Goal: Transaction & Acquisition: Book appointment/travel/reservation

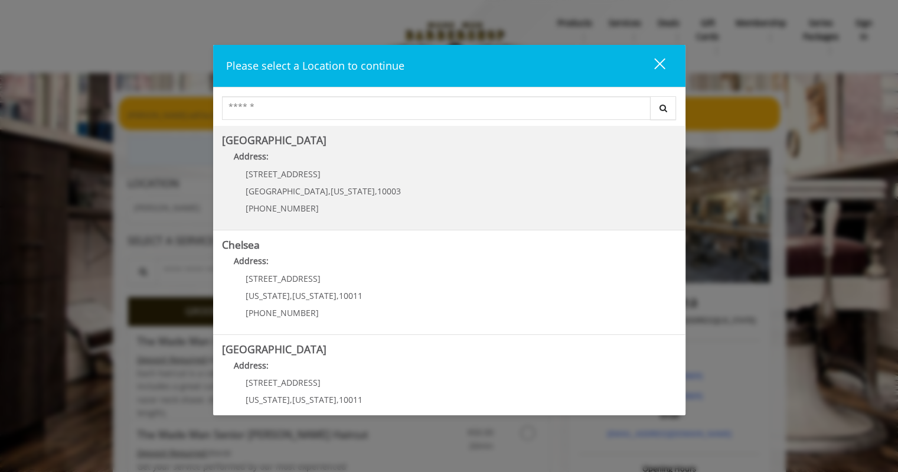
click at [445, 162] on Village "Address:" at bounding box center [449, 159] width 454 height 19
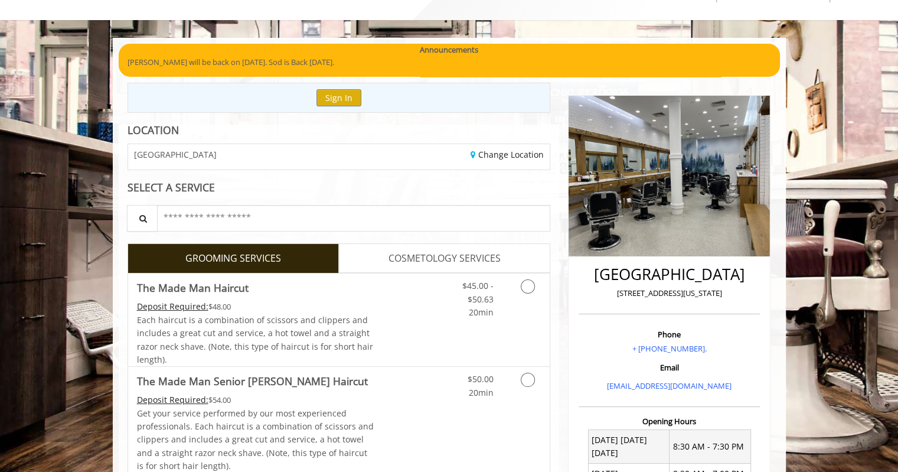
scroll to position [55, 0]
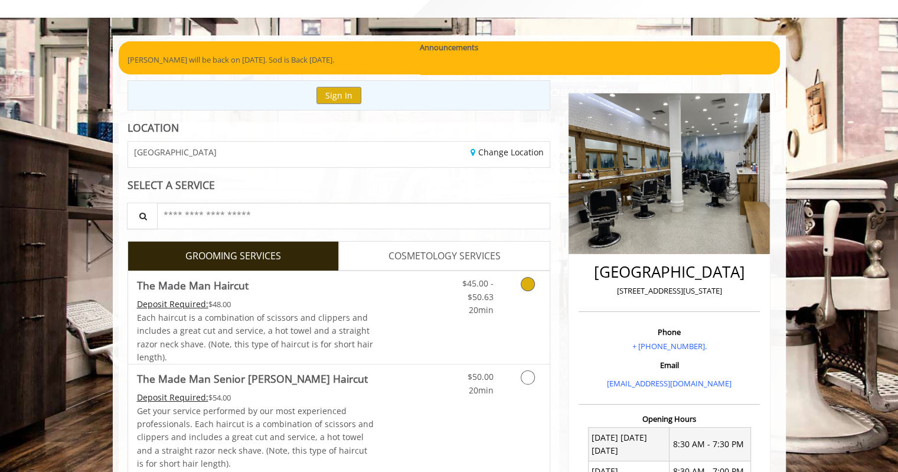
click at [519, 312] on link "Grooming services" at bounding box center [525, 293] width 30 height 45
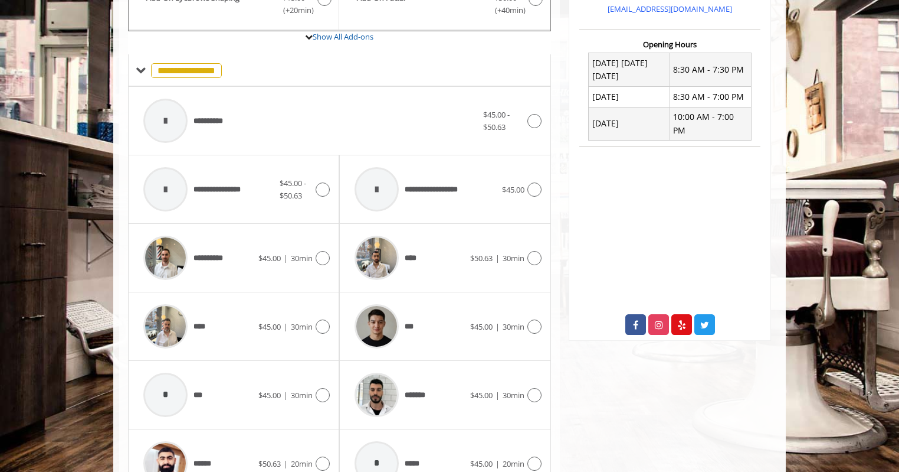
scroll to position [430, 0]
click at [264, 110] on div "**********" at bounding box center [310, 120] width 346 height 56
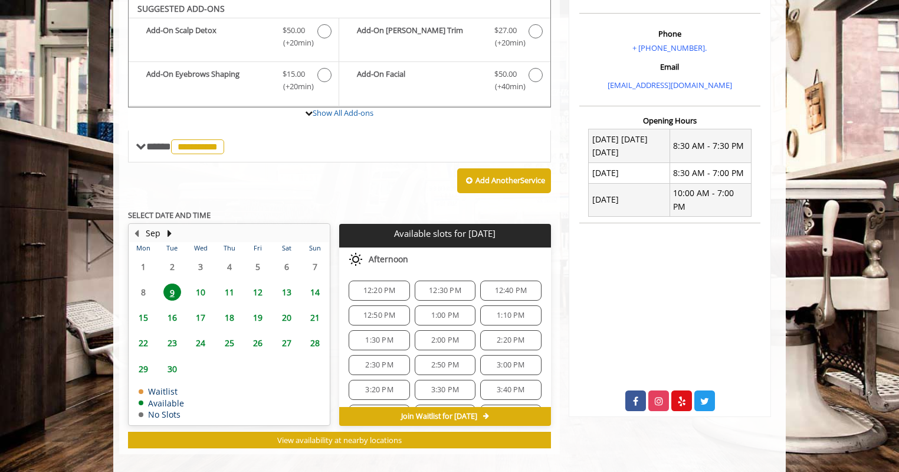
scroll to position [351, 0]
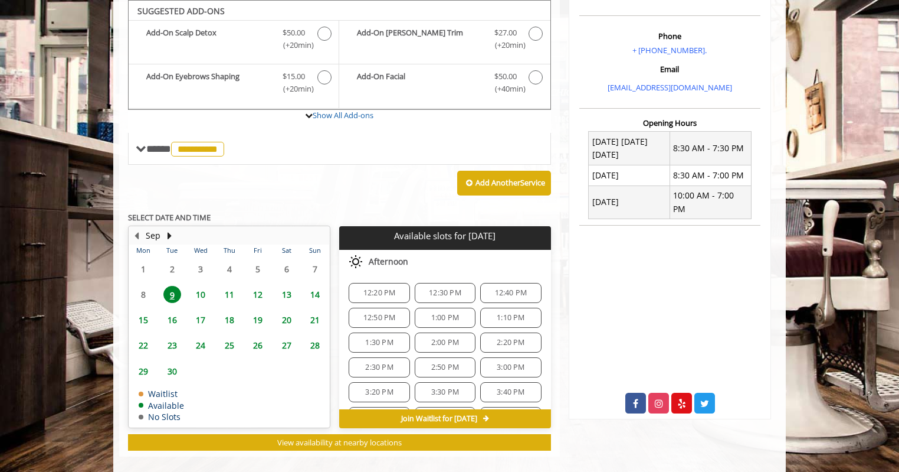
click at [229, 294] on span "11" at bounding box center [230, 294] width 18 height 17
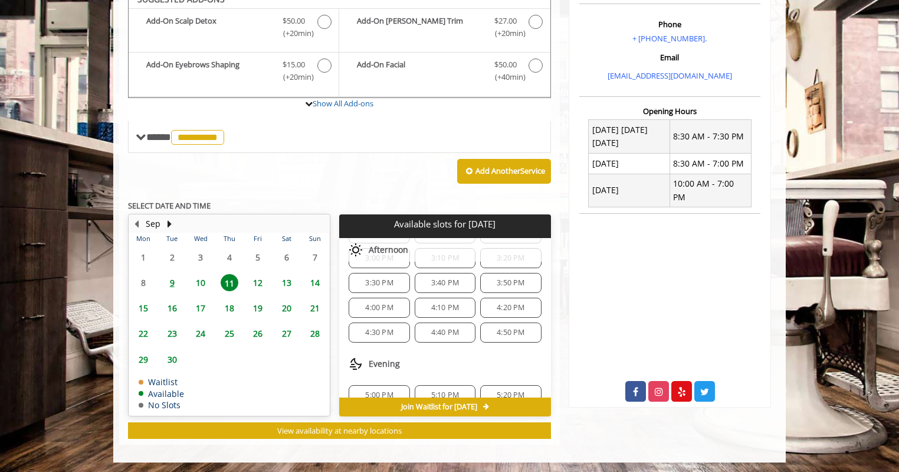
scroll to position [444, 0]
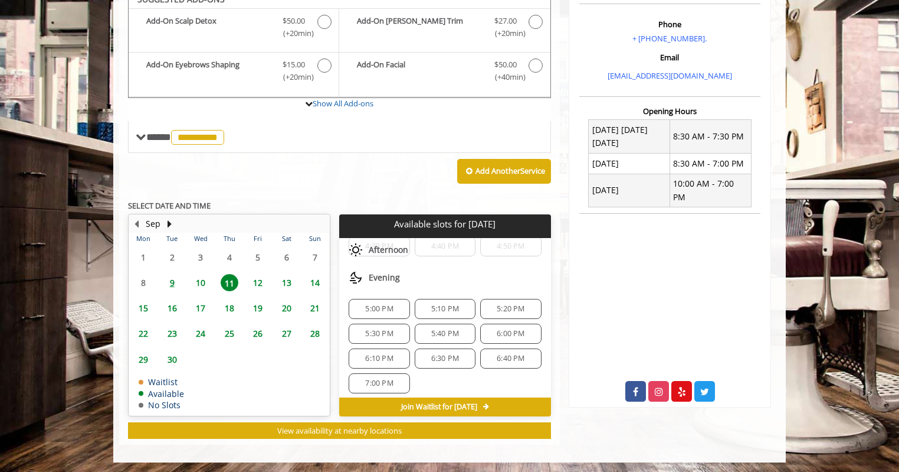
click at [369, 378] on span "7:00 PM" at bounding box center [379, 382] width 28 height 9
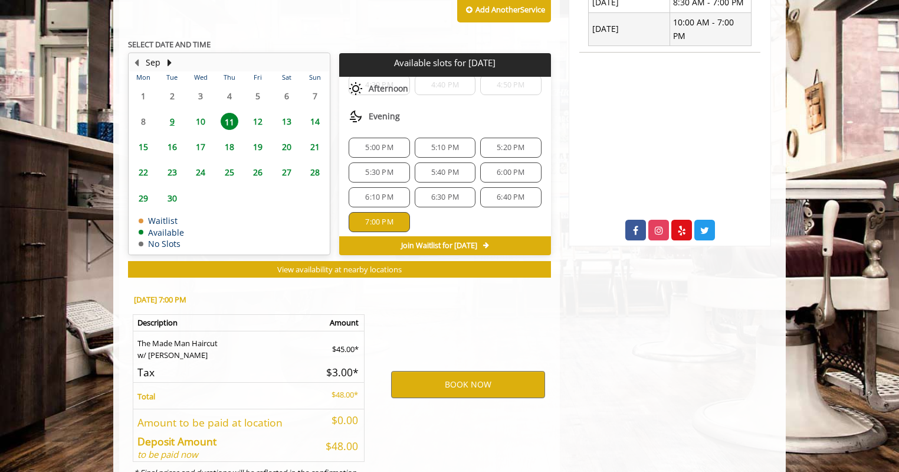
scroll to position [576, 0]
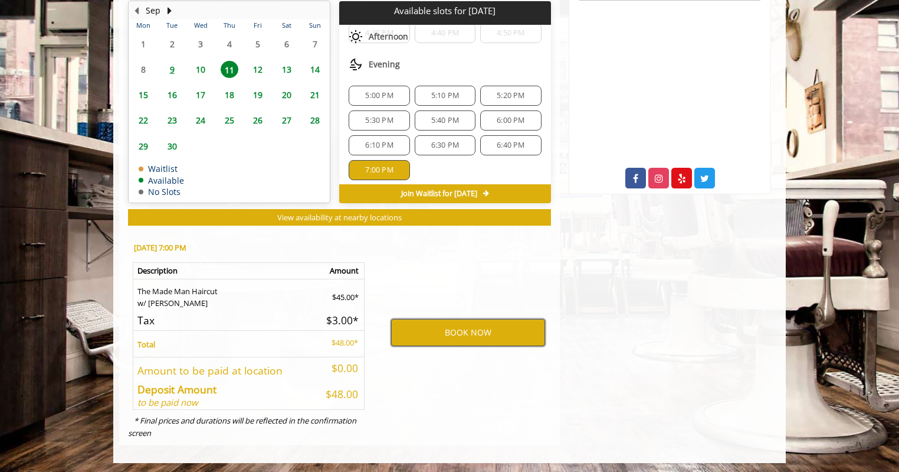
click at [436, 329] on button "BOOK NOW" at bounding box center [468, 332] width 154 height 27
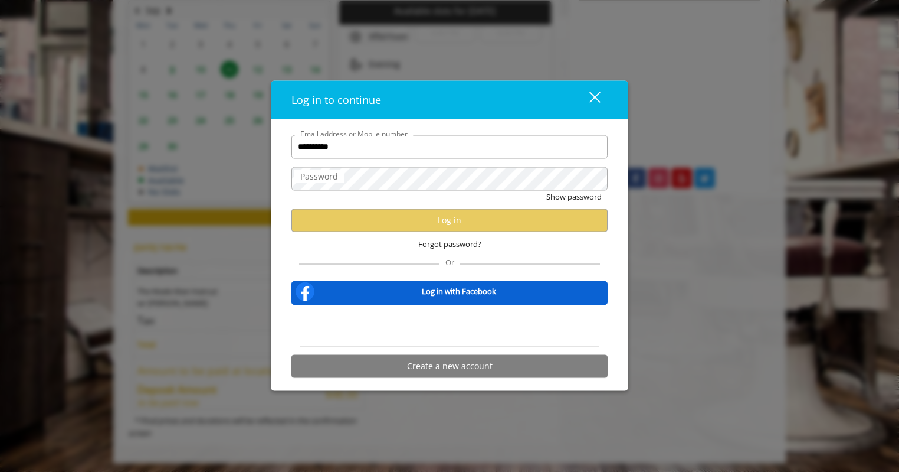
type input "**********"
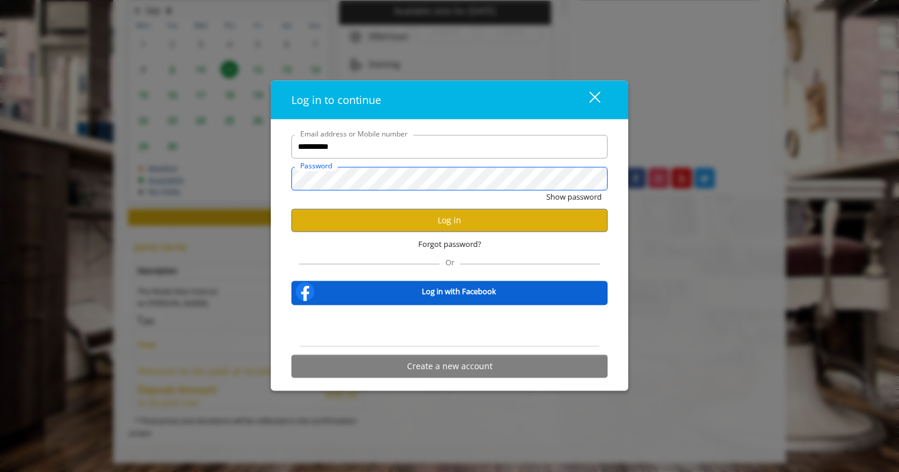
click at [546, 190] on button "Show password" at bounding box center [573, 196] width 55 height 12
click at [427, 219] on button "Log in" at bounding box center [450, 219] width 316 height 23
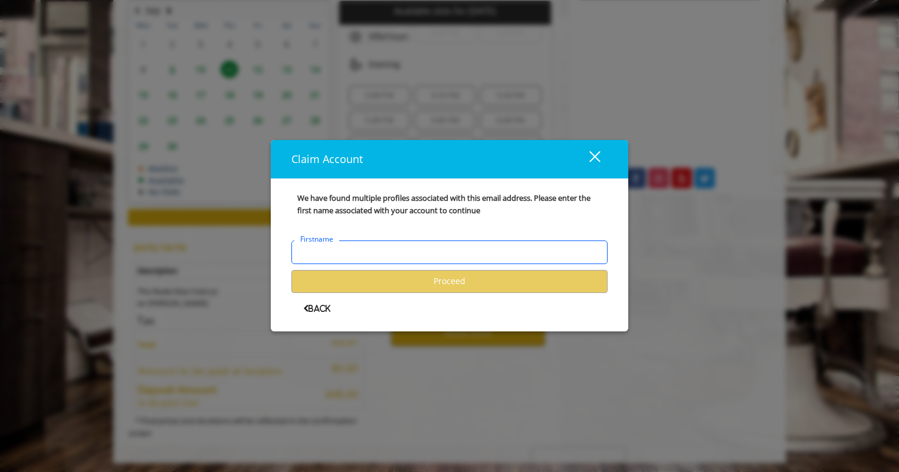
click at [378, 257] on input "Firstname" at bounding box center [450, 252] width 316 height 24
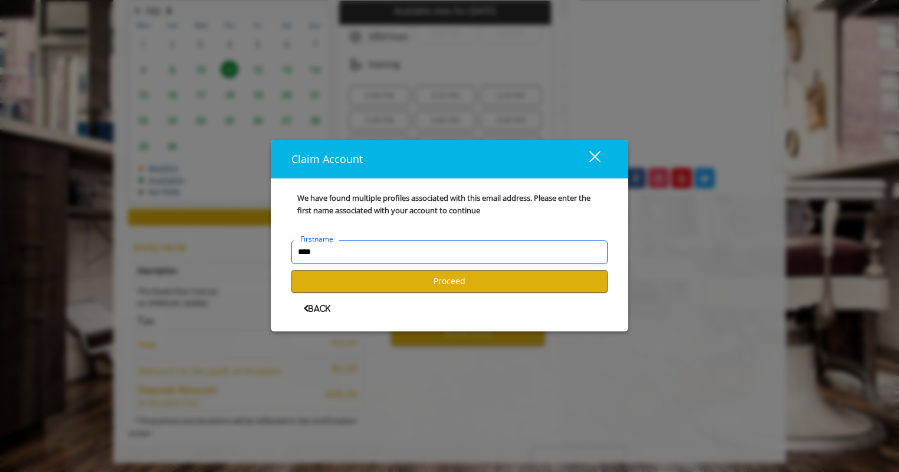
type input "****"
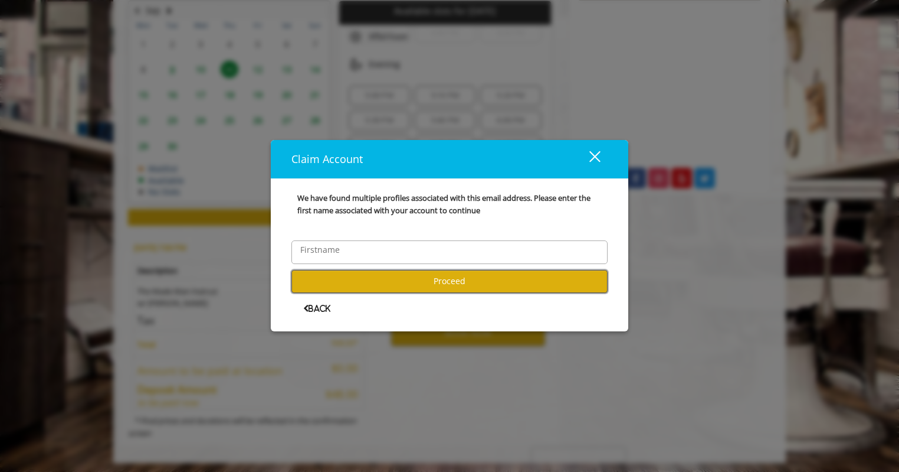
click at [380, 275] on button "Proceed" at bounding box center [450, 281] width 316 height 23
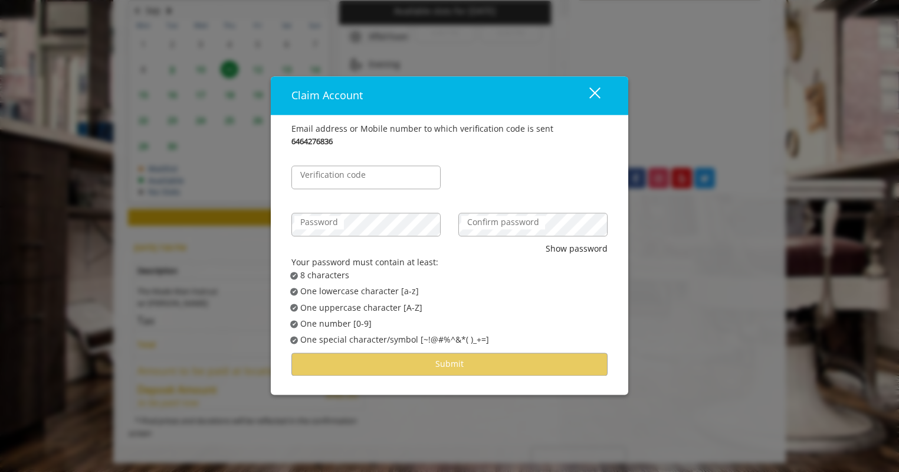
click at [368, 180] on label "Verification code" at bounding box center [332, 175] width 77 height 13
click at [368, 180] on input "Verification code" at bounding box center [366, 178] width 149 height 24
type input "******"
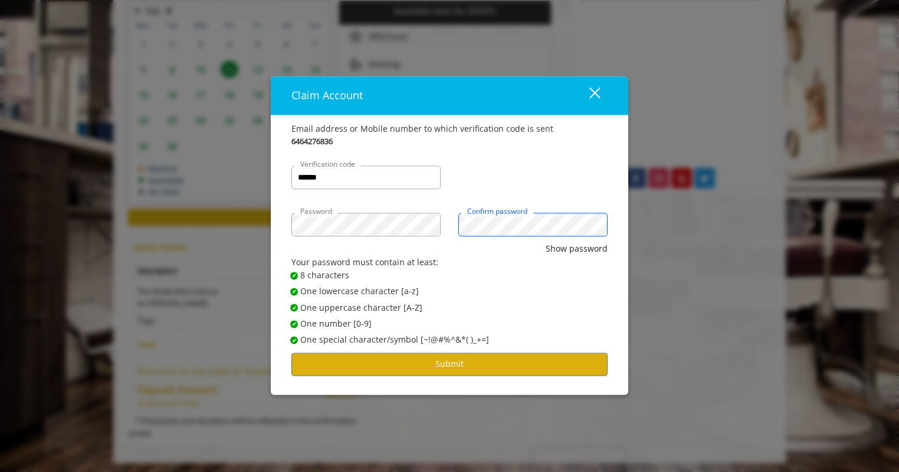
click at [546, 243] on button "Show password" at bounding box center [577, 249] width 62 height 13
click at [467, 369] on button "Submit" at bounding box center [450, 363] width 316 height 23
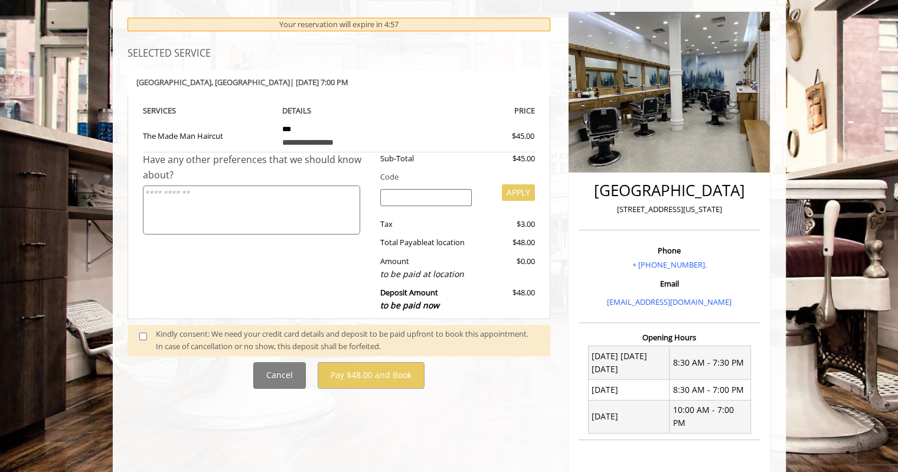
scroll to position [138, 0]
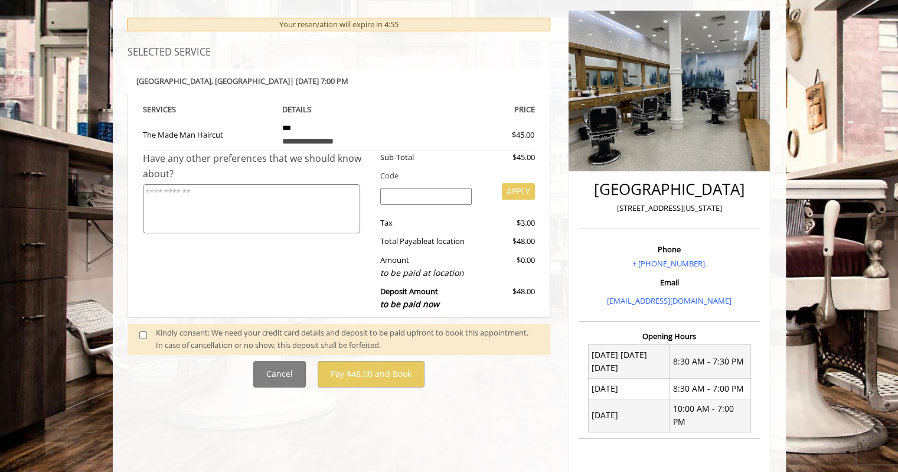
click at [343, 340] on div "Kindly consent: We need your credit card details and deposit to be paid upfront…" at bounding box center [347, 338] width 382 height 25
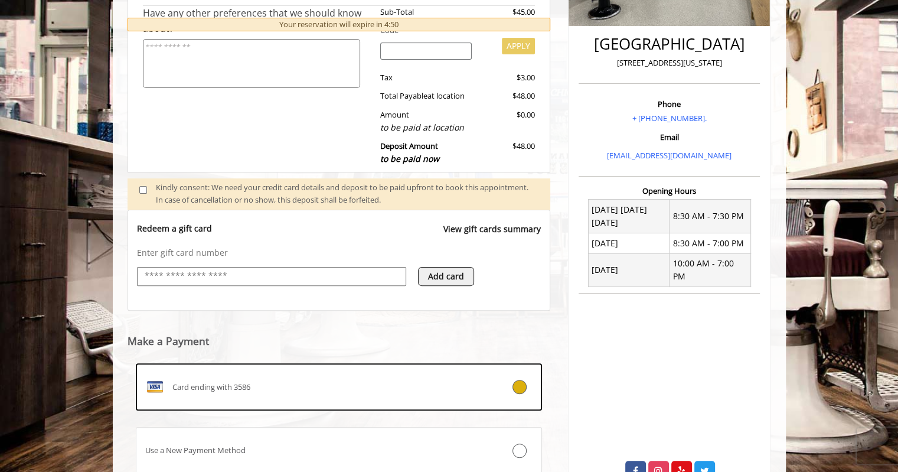
scroll to position [371, 0]
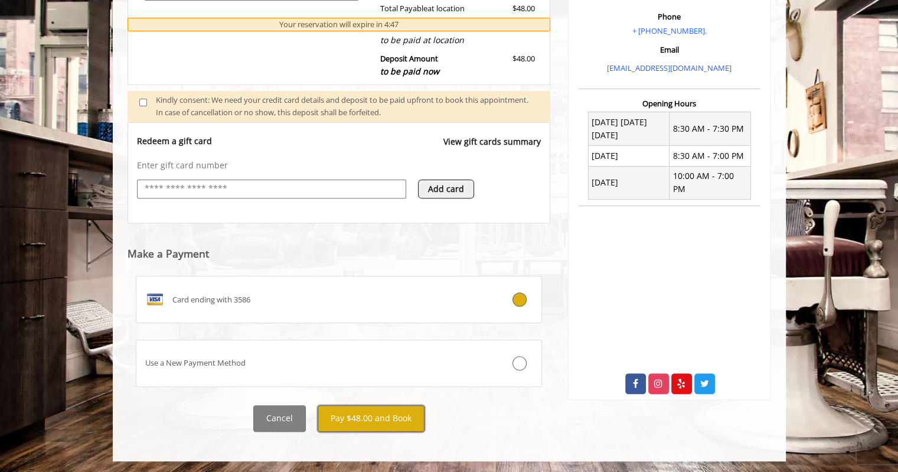
click at [382, 421] on button "Pay $48.00 and Book" at bounding box center [370, 418] width 107 height 27
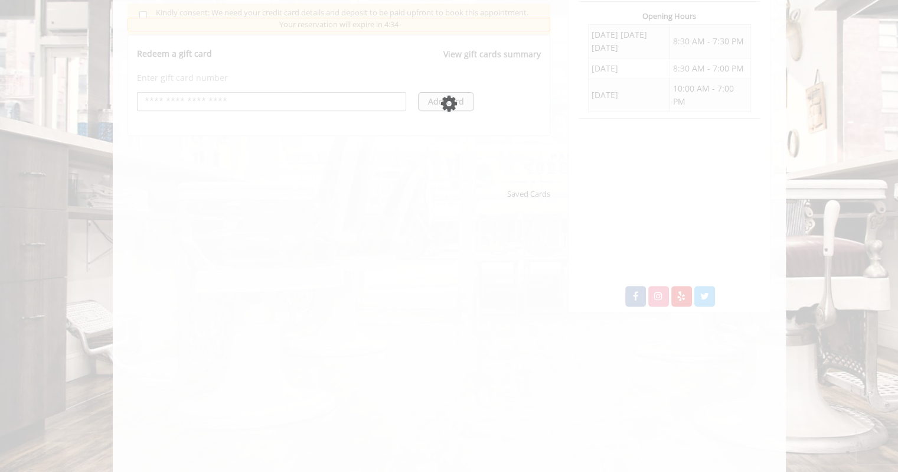
scroll to position [457, 0]
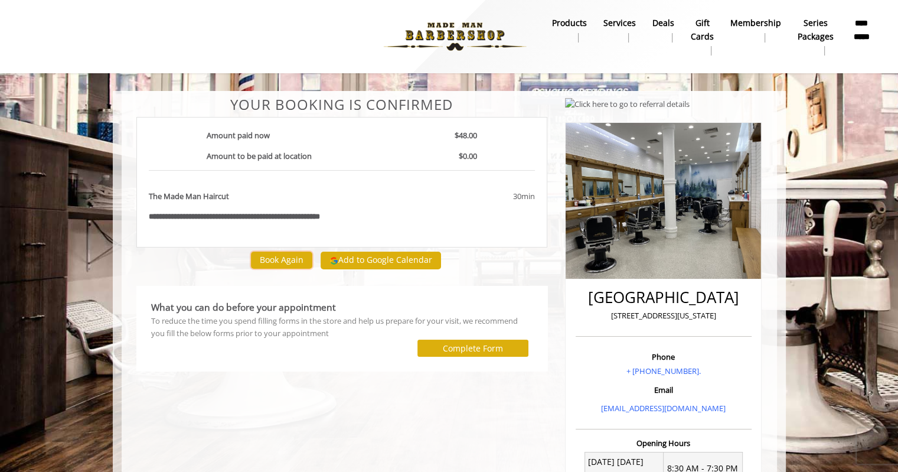
click at [285, 257] on button "Book Again" at bounding box center [281, 259] width 61 height 17
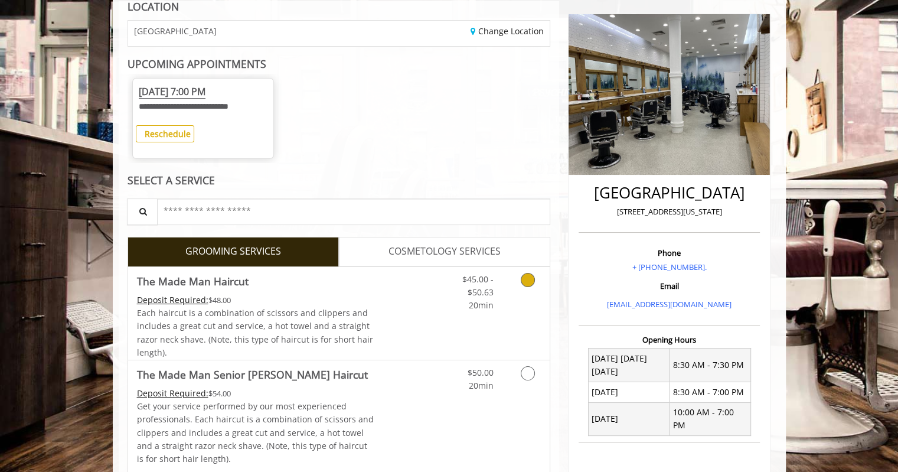
click at [353, 322] on span "Each haircut is a combination of scissors and clippers and includes a great cut…" at bounding box center [255, 332] width 236 height 51
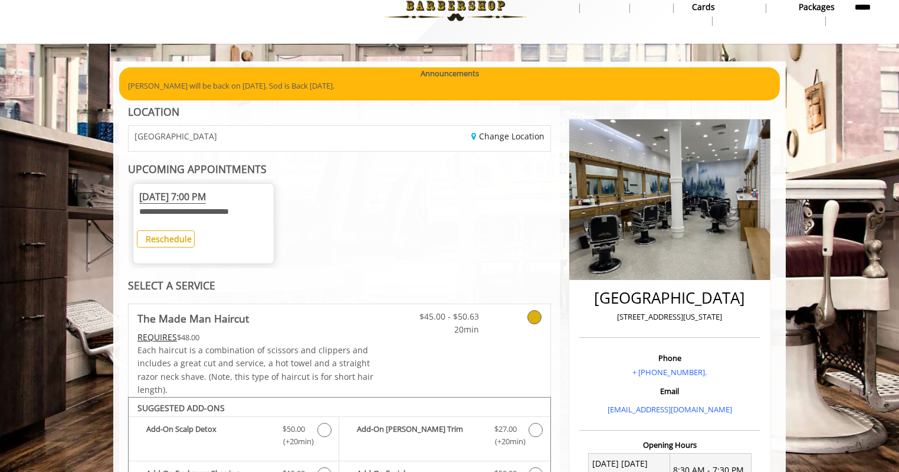
scroll to position [31, 0]
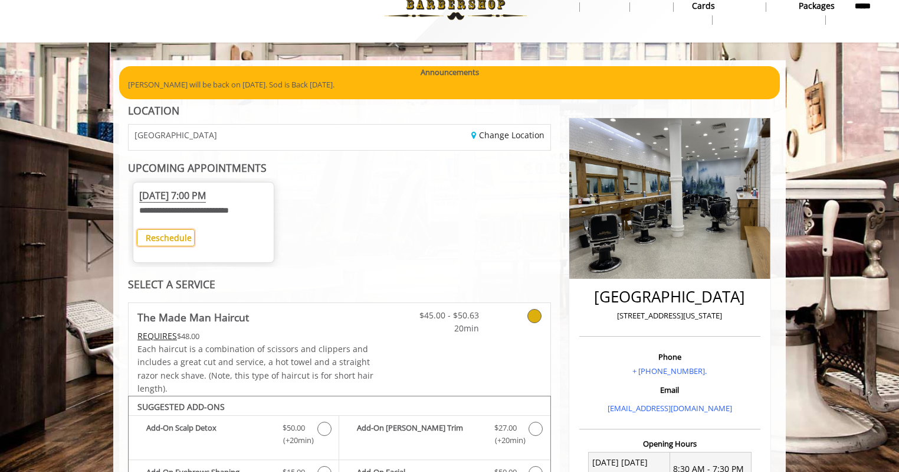
click at [188, 234] on b "Reschedule" at bounding box center [169, 237] width 46 height 11
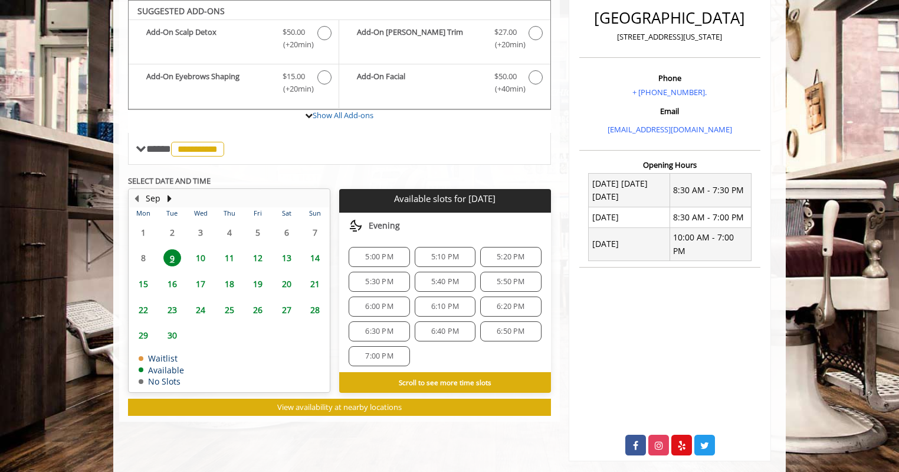
scroll to position [234, 0]
click at [381, 352] on span "7:00 PM" at bounding box center [379, 356] width 28 height 9
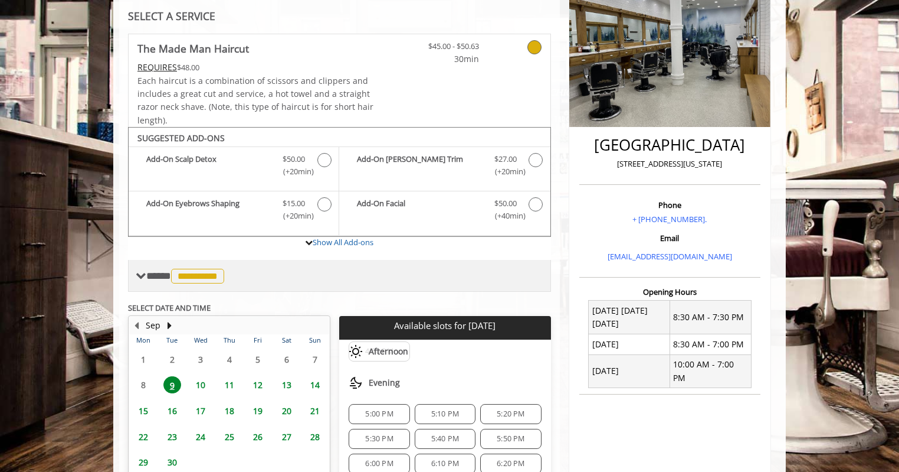
scroll to position [176, 0]
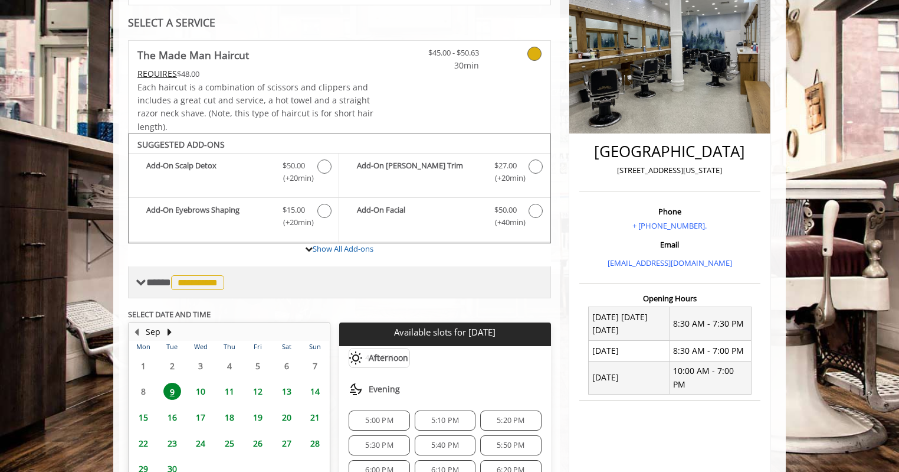
click at [151, 283] on span "**********" at bounding box center [186, 282] width 81 height 11
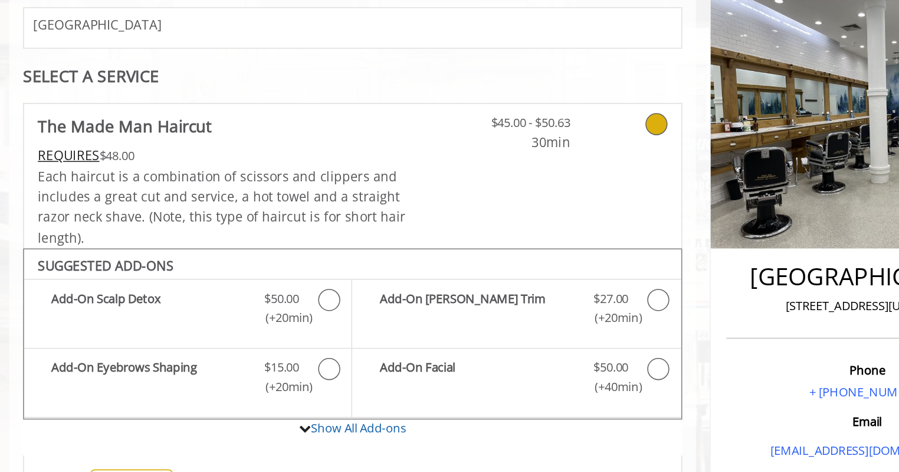
scroll to position [0, 0]
